Goal: Task Accomplishment & Management: Complete application form

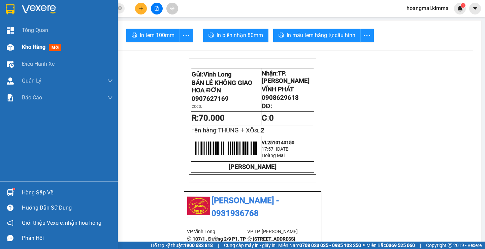
click at [30, 45] on span "Kho hàng" at bounding box center [34, 47] width 24 height 6
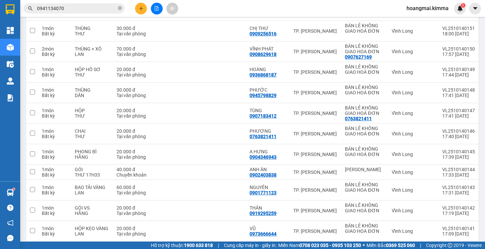
scroll to position [135, 0]
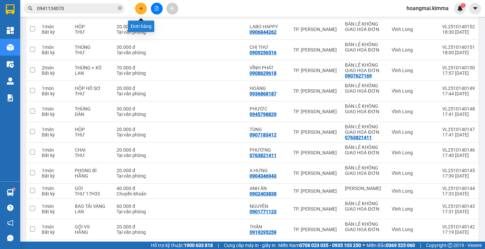
click at [143, 10] on icon "plus" at bounding box center [141, 8] width 5 height 5
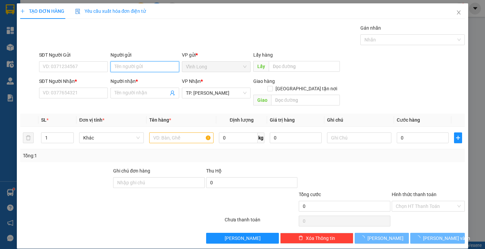
click at [139, 69] on input "Người gửi" at bounding box center [144, 66] width 69 height 11
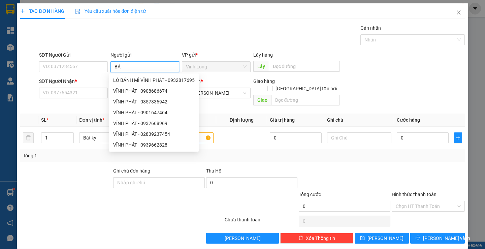
type input "BÁN"
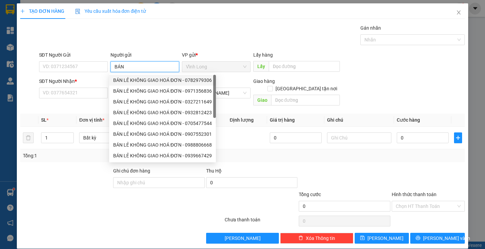
click at [180, 81] on div "BÁN LẺ KHÔNG GIAO HOÁ ĐƠN - 0782979306" at bounding box center [162, 79] width 99 height 7
type input "0782979306"
type input "BÁN LẺ KHÔNG GIAO HOÁ ĐƠN"
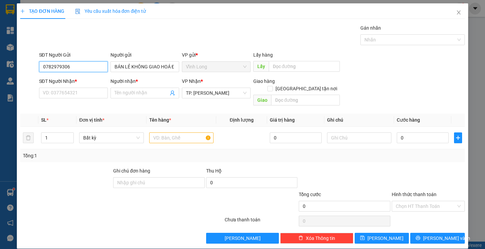
click at [92, 68] on input "0782979306" at bounding box center [73, 66] width 69 height 11
click at [82, 94] on input "SĐT Người Nhận *" at bounding box center [73, 93] width 69 height 11
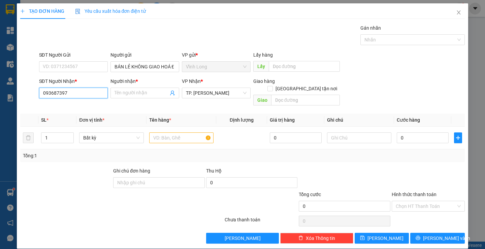
type input "0936873978"
click at [87, 108] on div "0936873978 - LABO HOÀI ANH" at bounding box center [74, 106] width 65 height 7
type input "LABO HOÀI ANH"
type input "0936873978"
click at [179, 132] on input "text" at bounding box center [181, 137] width 64 height 11
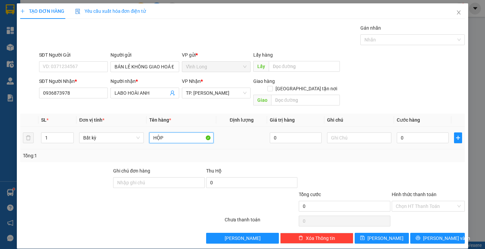
type input "HỘP"
type input "LAN"
type input "2"
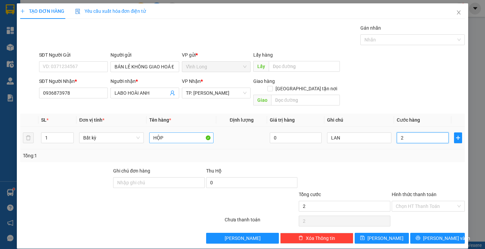
type input "20"
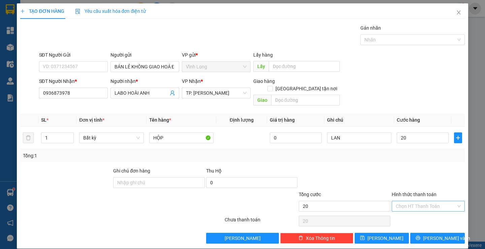
type input "20.000"
drag, startPoint x: 414, startPoint y: 197, endPoint x: 417, endPoint y: 200, distance: 4.5
click at [415, 201] on input "Hình thức thanh toán" at bounding box center [426, 206] width 60 height 10
click at [422, 214] on div "Tại văn phòng" at bounding box center [424, 211] width 64 height 7
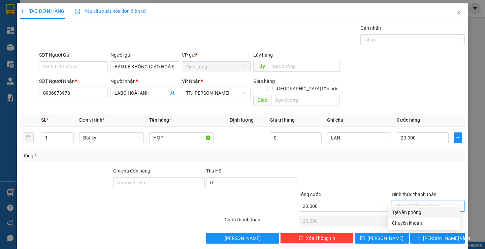
type input "0"
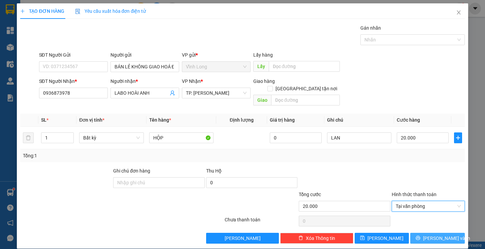
click at [433, 234] on span "[PERSON_NAME] và In" at bounding box center [446, 237] width 47 height 7
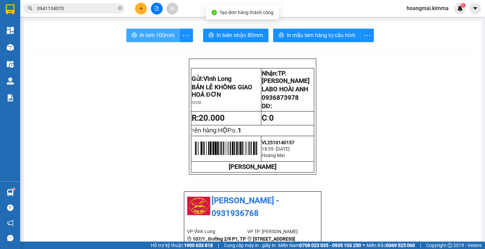
click at [159, 33] on span "In tem 100mm" at bounding box center [157, 35] width 35 height 8
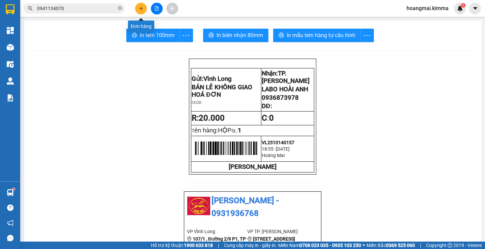
click at [139, 8] on icon "plus" at bounding box center [141, 8] width 5 height 5
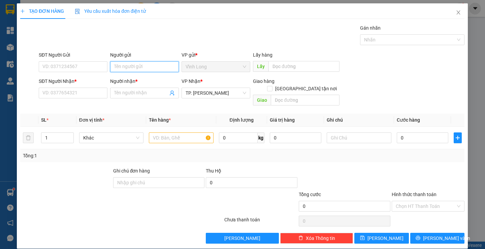
click at [136, 63] on input "Người gửi" at bounding box center [144, 66] width 69 height 11
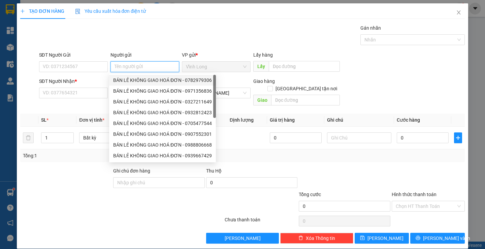
click at [134, 81] on div "BÁN LẺ KHÔNG GIAO HOÁ ĐƠN - 0782979306" at bounding box center [162, 79] width 99 height 7
type input "0782979306"
type input "BÁN LẺ KHÔNG GIAO HOÁ ĐƠN"
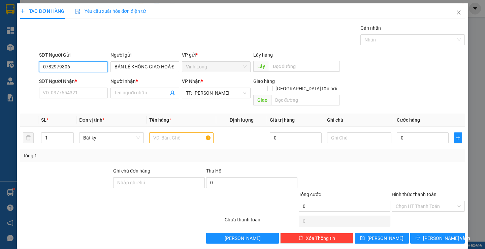
click at [98, 67] on input "0782979306" at bounding box center [73, 66] width 69 height 11
click at [119, 90] on input "Người nhận *" at bounding box center [141, 92] width 54 height 7
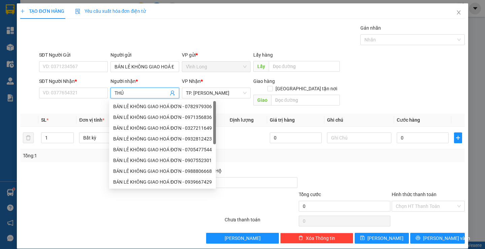
type input "THỦY"
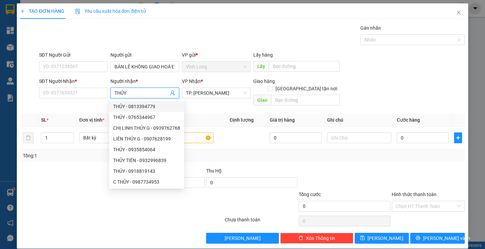
click at [159, 106] on div "THỦY - 0813394779" at bounding box center [146, 106] width 67 height 7
type input "0813394779"
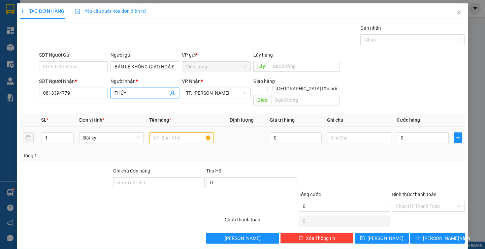
type input "THỦY"
click at [172, 132] on input "text" at bounding box center [181, 137] width 64 height 11
type input "HỘP"
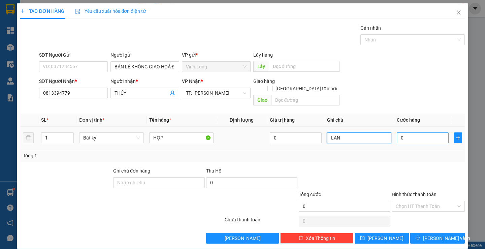
type input "LAN"
click at [431, 135] on input "0" at bounding box center [423, 137] width 52 height 11
type input "2"
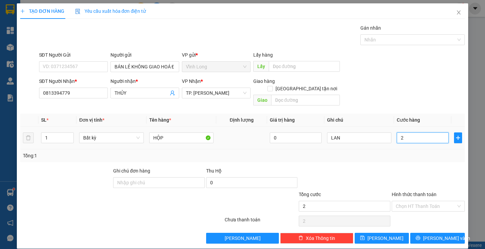
type input "20"
type input "20.000"
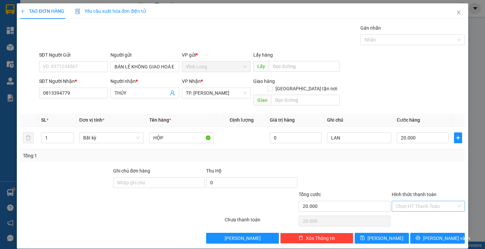
click at [403, 201] on input "Hình thức thanh toán" at bounding box center [426, 206] width 60 height 10
click at [409, 212] on div "Tại văn phòng" at bounding box center [424, 211] width 64 height 7
type input "0"
drag, startPoint x: 71, startPoint y: 92, endPoint x: 0, endPoint y: 92, distance: 70.7
click at [0, 92] on div "TẠO ĐƠN HÀNG Yêu cầu xuất hóa đơn điện tử Transit Pickup Surcharge Ids Transit …" at bounding box center [242, 124] width 485 height 249
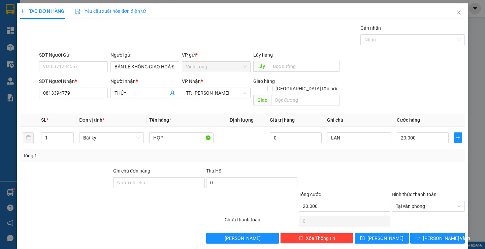
click at [133, 39] on div "Gói vận chuyển * Tiêu chuẩn Gán nhãn Nhãn" at bounding box center [252, 36] width 428 height 24
click at [65, 93] on input "0813394779" at bounding box center [73, 93] width 69 height 11
type input "0813394719"
drag, startPoint x: 100, startPoint y: 92, endPoint x: 90, endPoint y: 93, distance: 10.9
click at [90, 93] on div "SĐT Người Nhận * 0813394719 Người nhận * THỦY THỦY VP Nhận * TP. [PERSON_NAME] …" at bounding box center [252, 92] width 428 height 31
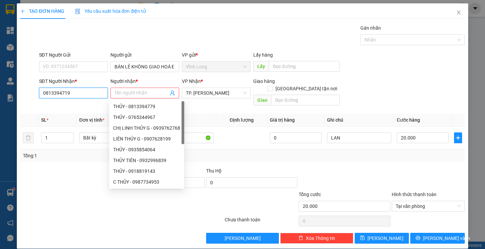
drag, startPoint x: 90, startPoint y: 93, endPoint x: 0, endPoint y: 69, distance: 92.8
click at [0, 69] on div "TẠO ĐƠN HÀNG Yêu cầu xuất hóa đơn điện tử Transit Pickup Surcharge Ids Transit …" at bounding box center [242, 124] width 485 height 249
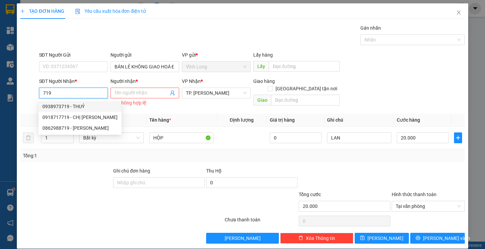
click at [79, 103] on div "0938973719 - THUỶ" at bounding box center [79, 106] width 75 height 7
type input "0938973719"
type input "THUỶ"
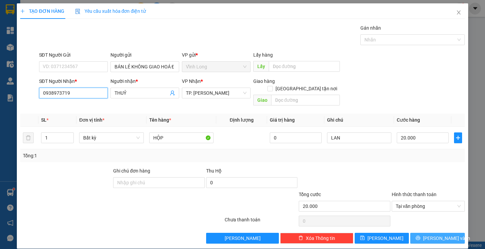
type input "0938973719"
click at [426, 233] on button "[PERSON_NAME] và In" at bounding box center [437, 238] width 54 height 11
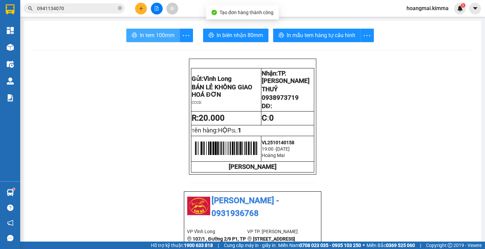
click at [143, 36] on span "In tem 100mm" at bounding box center [157, 35] width 35 height 8
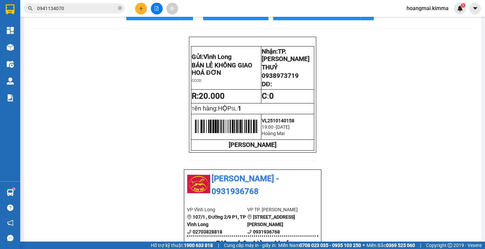
scroll to position [34, 0]
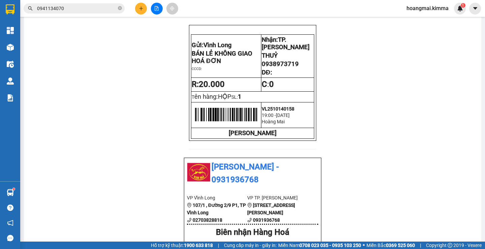
click at [140, 12] on button at bounding box center [141, 9] width 12 height 12
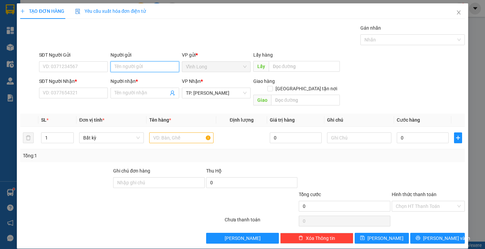
click at [143, 63] on input "Người gửi" at bounding box center [144, 66] width 69 height 11
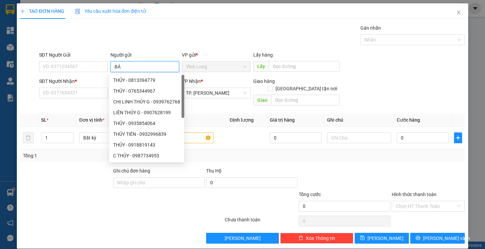
type input "BÁN"
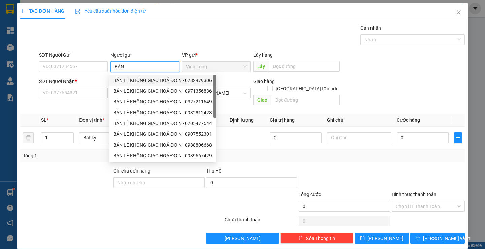
click at [137, 81] on div "BÁN LẺ KHÔNG GIAO HOÁ ĐƠN - 0782979306" at bounding box center [162, 79] width 99 height 7
type input "0782979306"
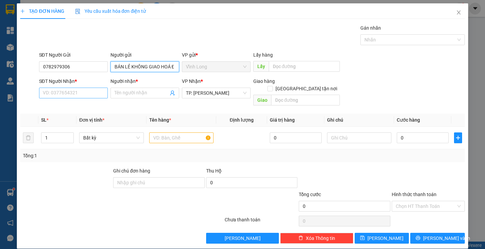
type input "BÁN LẺ KHÔNG GIAO HOÁ ĐƠN"
click at [81, 91] on input "SĐT Người Nhận *" at bounding box center [73, 93] width 69 height 11
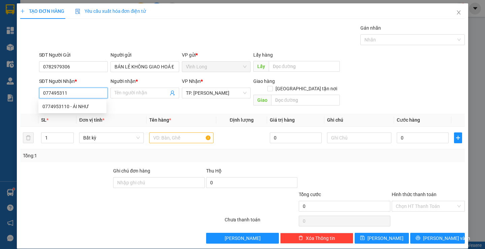
type input "0774953110"
drag, startPoint x: 90, startPoint y: 107, endPoint x: 79, endPoint y: 57, distance: 51.7
click at [90, 107] on div "0774953110 - ÁI NHƯ" at bounding box center [72, 106] width 60 height 7
type input "ÁI NHƯ"
type input "0774953110"
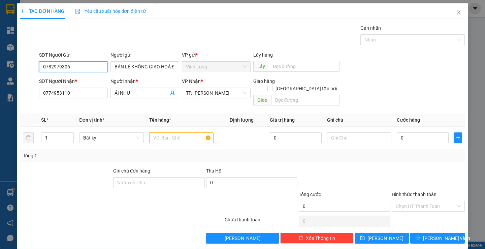
drag, startPoint x: 79, startPoint y: 64, endPoint x: 30, endPoint y: 57, distance: 49.8
click at [30, 57] on div "SĐT Người Gửi 0782979306 0782979306 Người gửi BÁN LẺ KHÔNG GIAO HOÁ ĐƠN VP gửi …" at bounding box center [243, 63] width 446 height 24
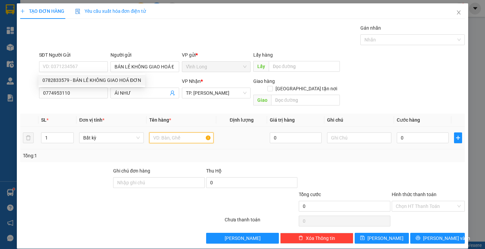
click at [178, 132] on input "text" at bounding box center [181, 137] width 64 height 11
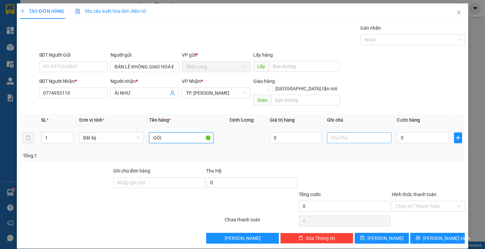
type input "GÓI"
click at [347, 132] on input "text" at bounding box center [359, 137] width 64 height 11
type input "LAN"
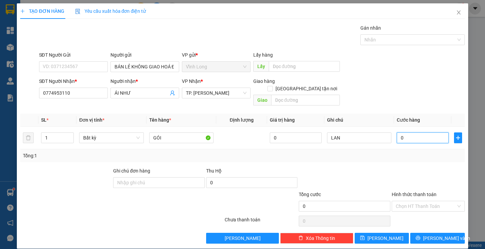
type input "2"
type input "20"
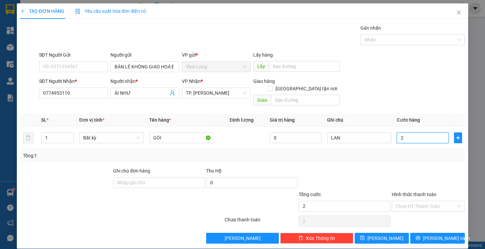
type input "20"
type input "20.000"
click at [431, 201] on input "Hình thức thanh toán" at bounding box center [426, 206] width 60 height 10
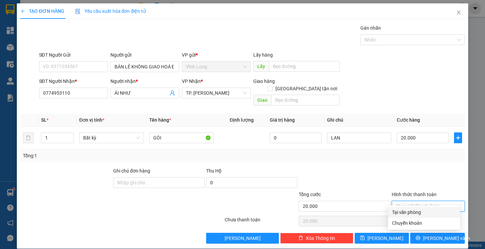
click at [421, 213] on div "Tại văn phòng" at bounding box center [424, 211] width 64 height 7
type input "0"
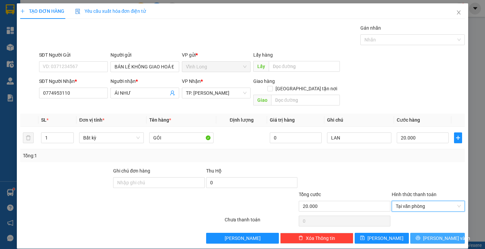
click at [440, 234] on span "[PERSON_NAME] và In" at bounding box center [446, 237] width 47 height 7
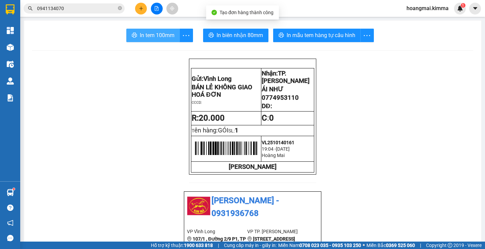
click at [149, 34] on span "In tem 100mm" at bounding box center [157, 35] width 35 height 8
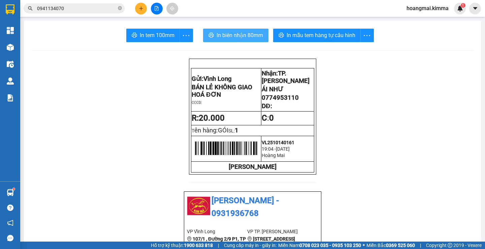
click at [238, 32] on span "In biên nhận 80mm" at bounding box center [240, 35] width 46 height 8
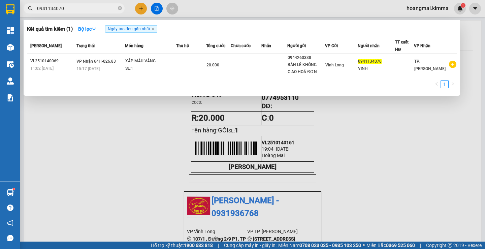
click at [85, 7] on input "0941134070" at bounding box center [76, 8] width 79 height 7
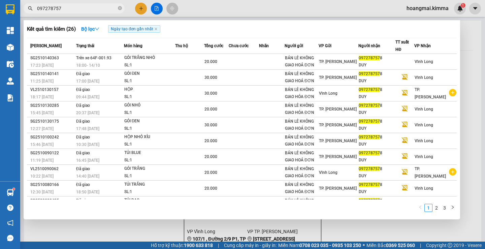
type input "0972787578"
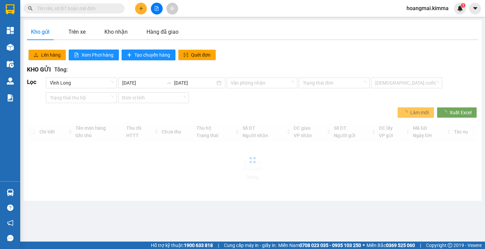
click at [85, 9] on input "text" at bounding box center [76, 8] width 79 height 7
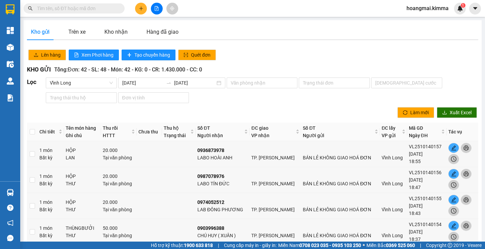
paste input "0813394779"
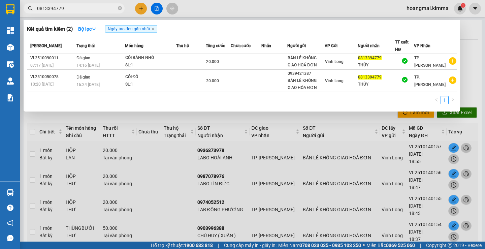
type input "0813394779"
